Goal: Check status: Check status

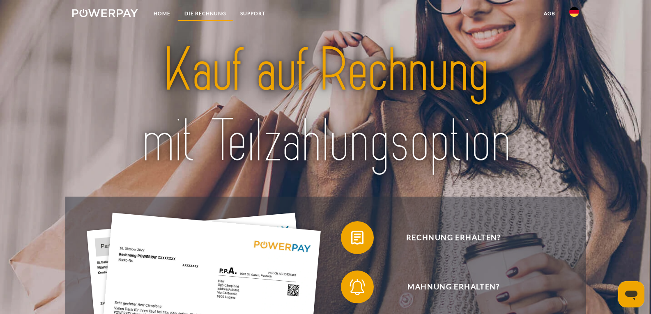
click at [201, 14] on link "DIE RECHNUNG" at bounding box center [205, 13] width 56 height 15
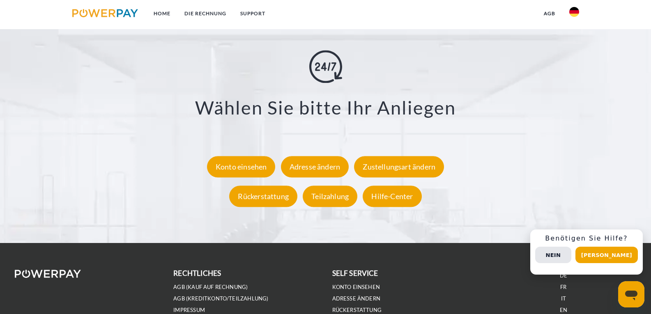
scroll to position [1527, 0]
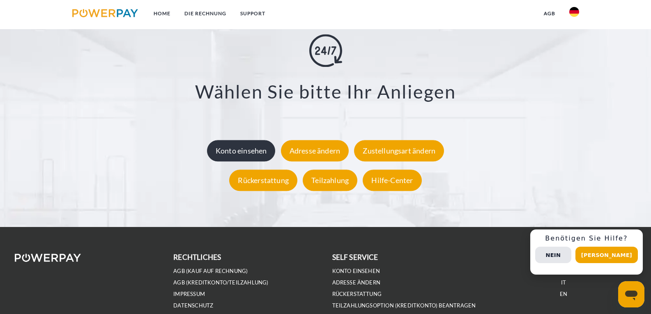
click at [262, 157] on div "Konto einsehen" at bounding box center [241, 150] width 69 height 21
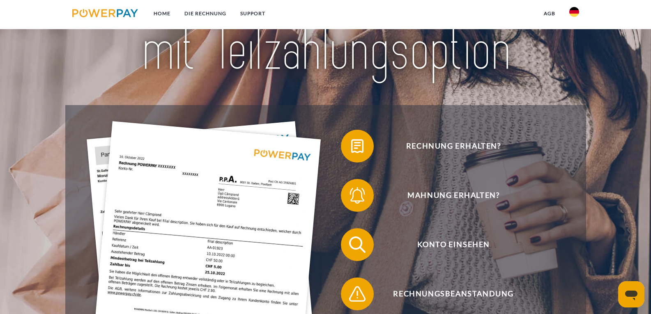
scroll to position [38, 0]
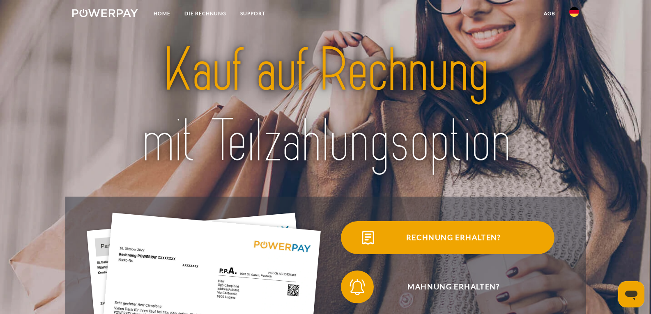
click at [448, 245] on span "Rechnung erhalten?" at bounding box center [453, 237] width 201 height 33
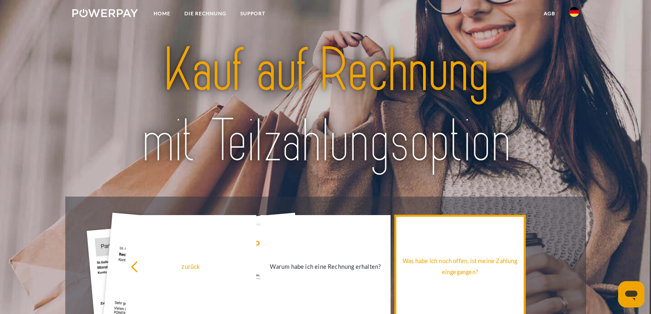
click at [463, 286] on link "Was habe ich noch offen, ist meine Zahlung eingegangen?" at bounding box center [459, 266] width 130 height 103
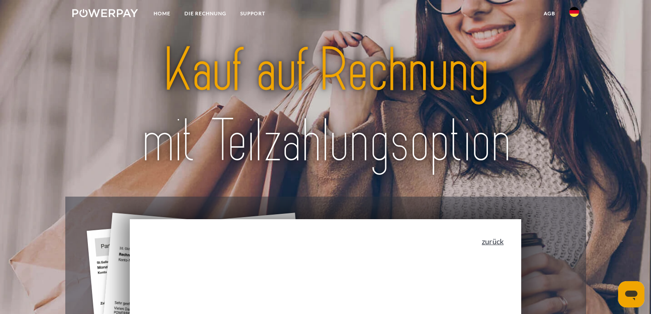
click at [499, 245] on link "zurück" at bounding box center [492, 241] width 22 height 7
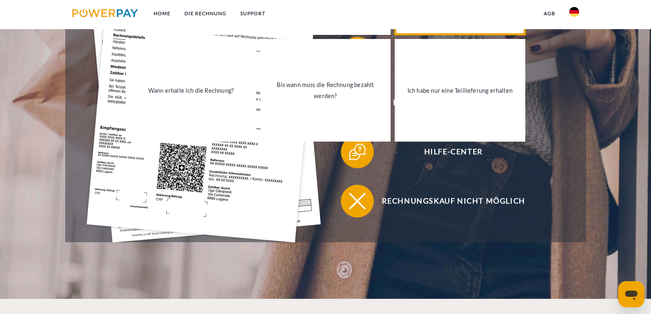
scroll to position [287, 0]
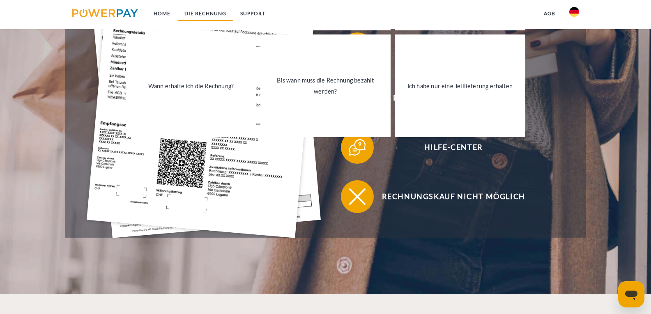
click at [212, 11] on link "DIE RECHNUNG" at bounding box center [205, 13] width 56 height 15
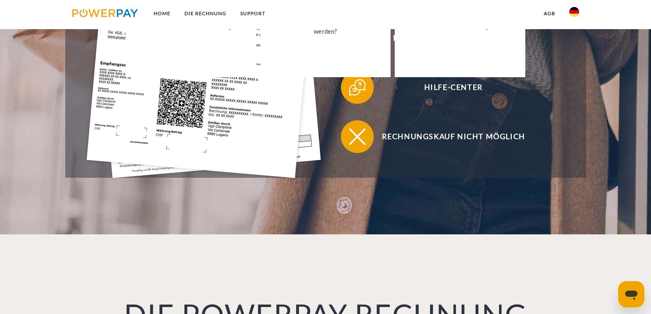
scroll to position [214, 0]
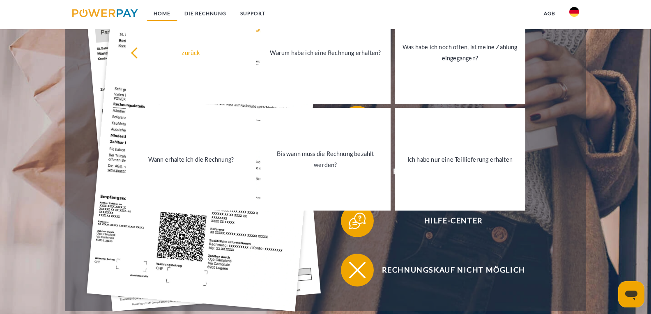
click at [158, 11] on link "Home" at bounding box center [162, 13] width 31 height 15
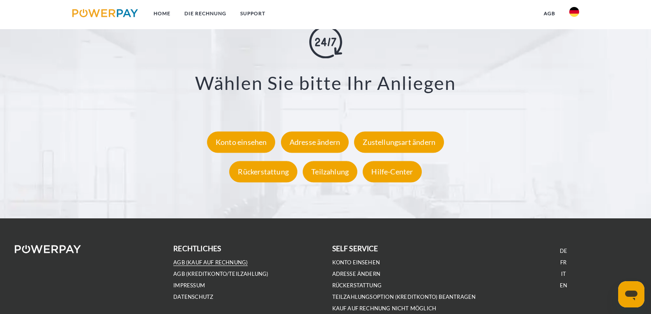
scroll to position [1418, 0]
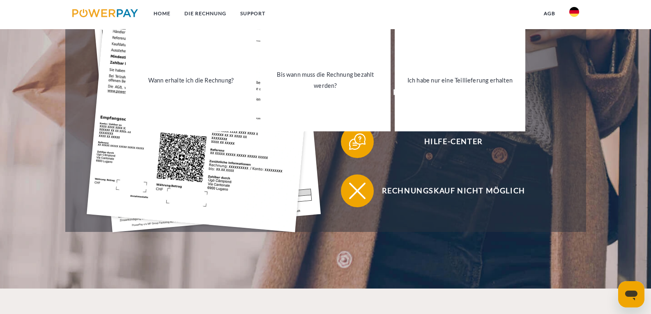
scroll to position [287, 0]
